Goal: Information Seeking & Learning: Learn about a topic

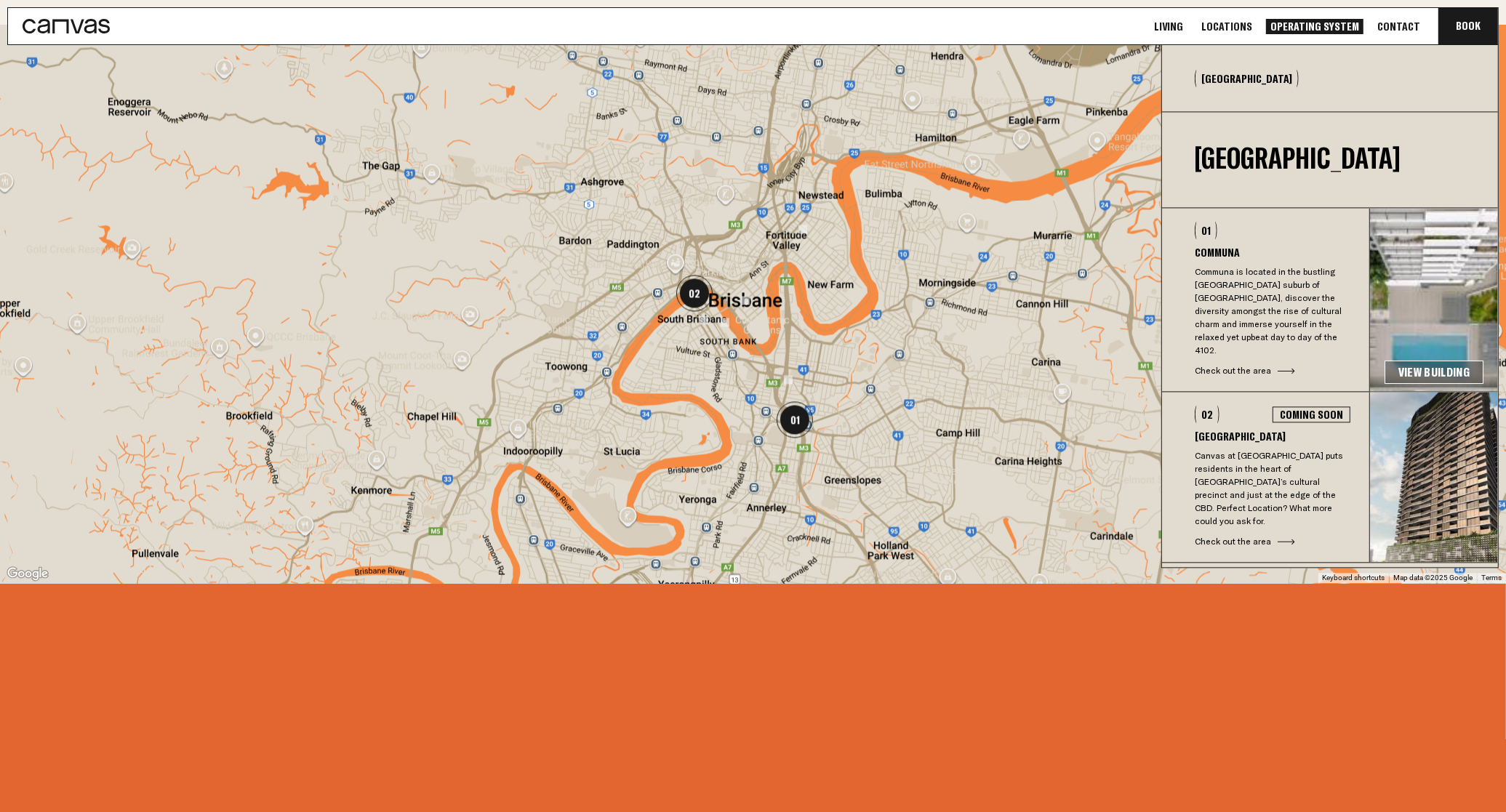
scroll to position [3578, 0]
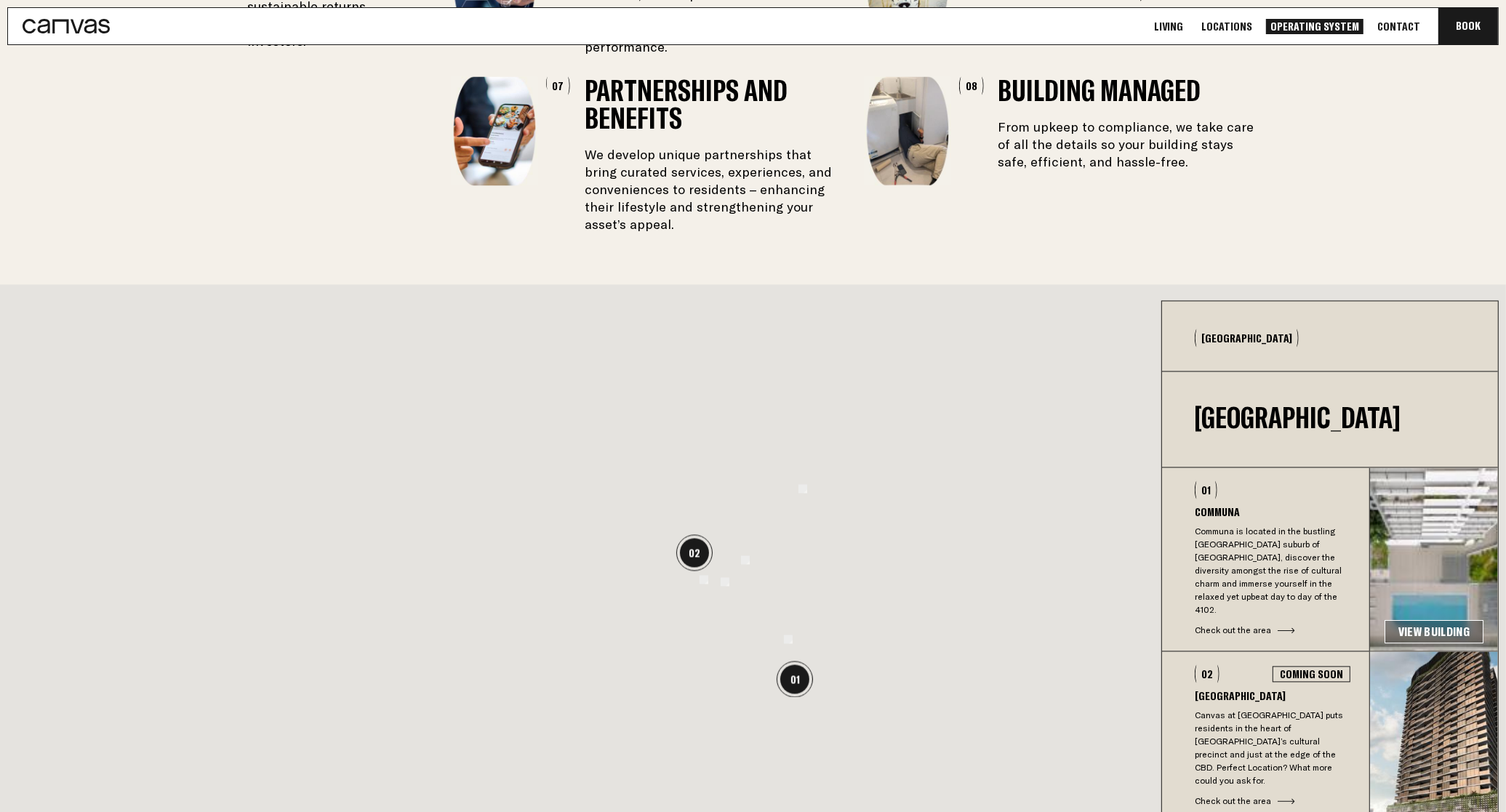
scroll to position [3726, 0]
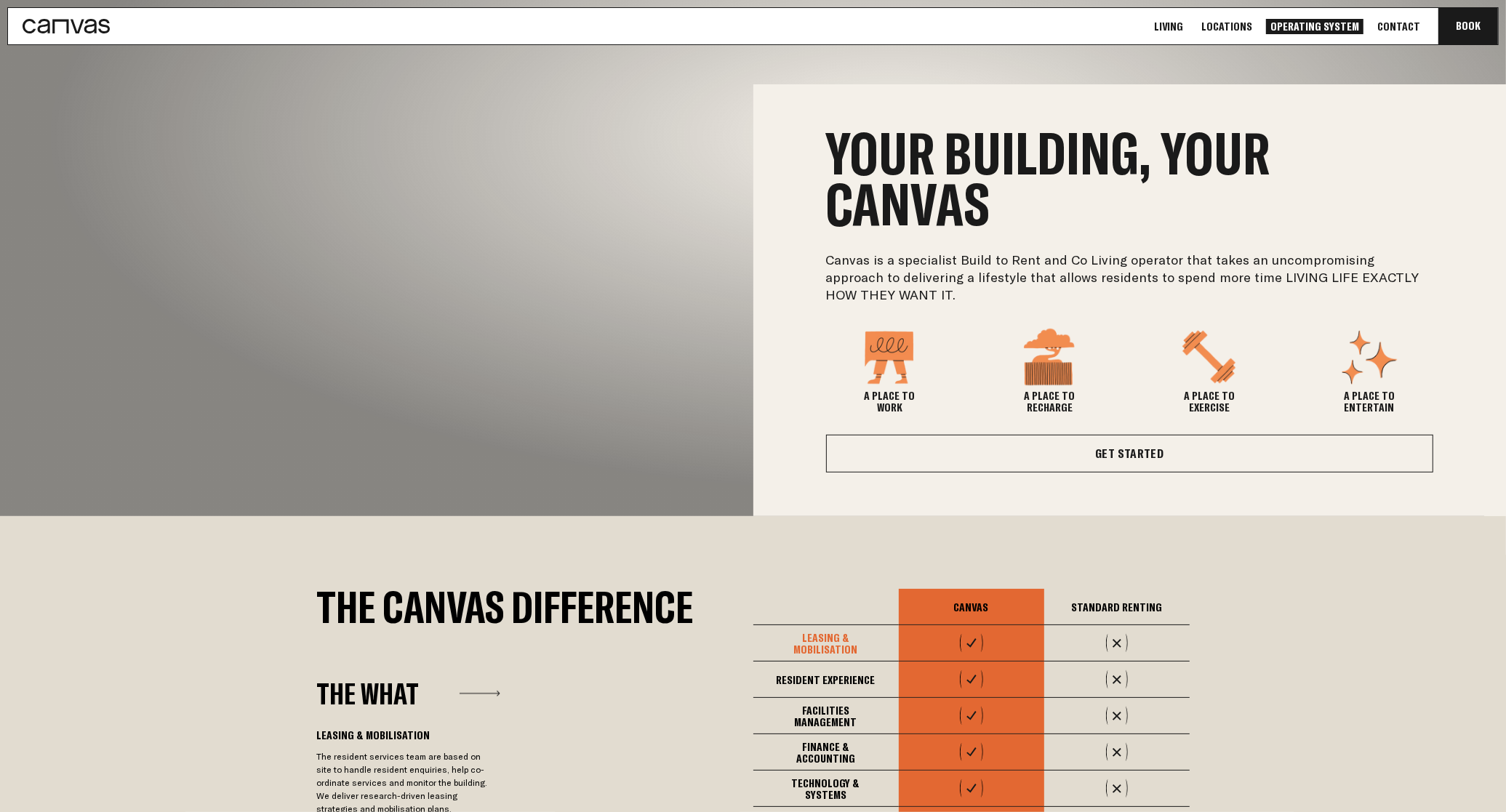
scroll to position [727, 0]
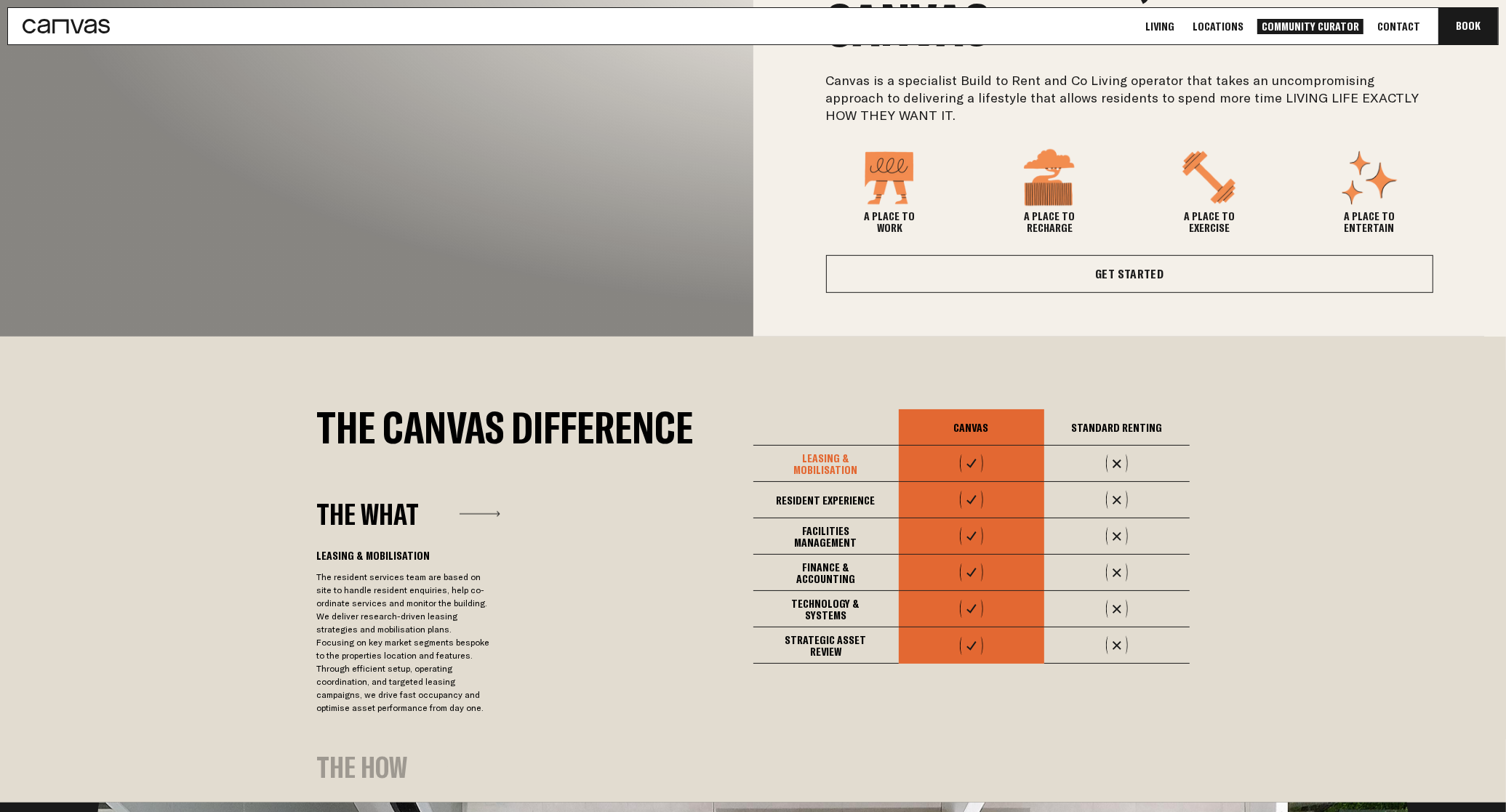
scroll to position [909, 0]
